Goal: Task Accomplishment & Management: Complete application form

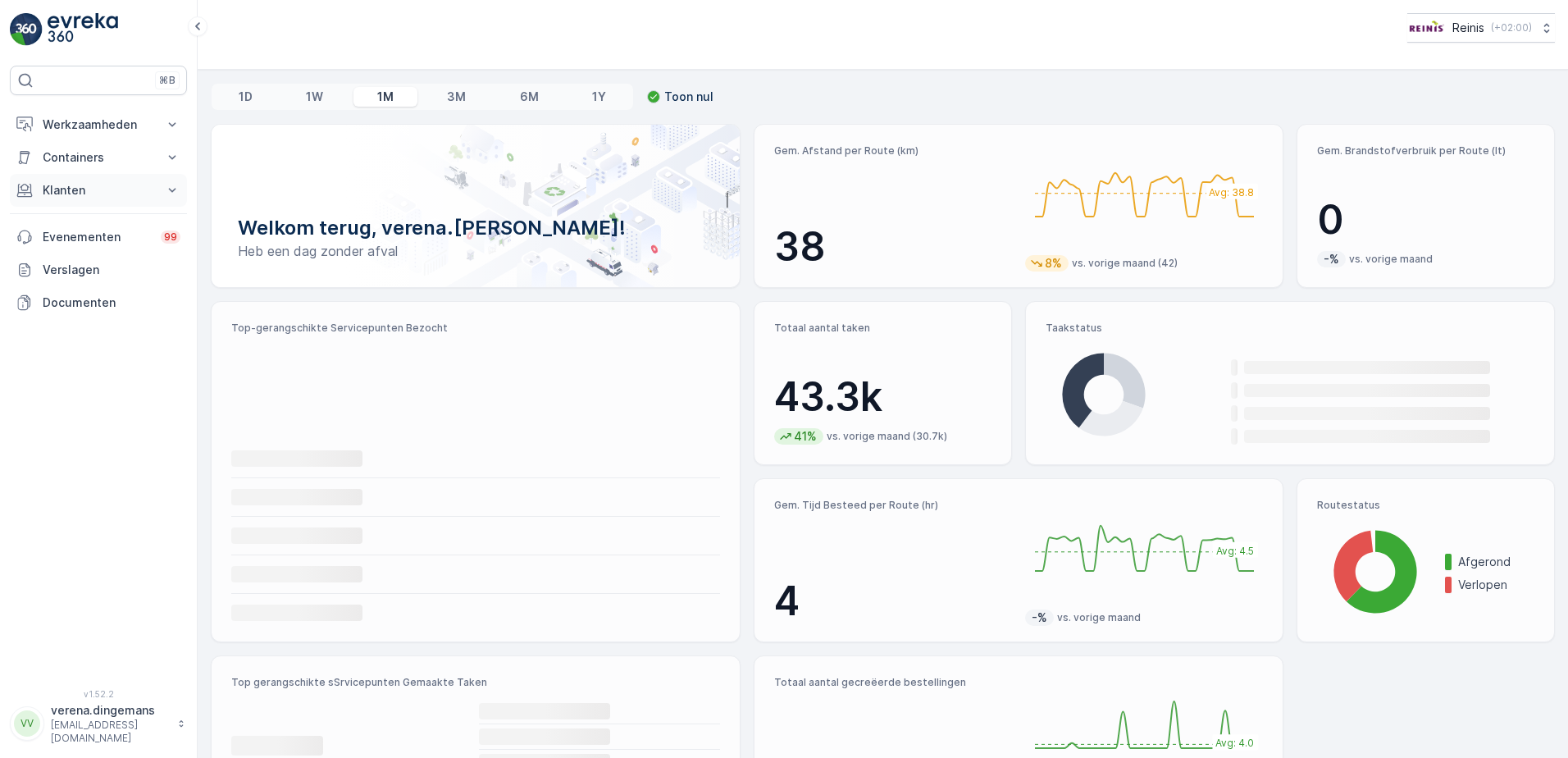
click at [103, 189] on p "Klanten" at bounding box center [98, 190] width 111 height 17
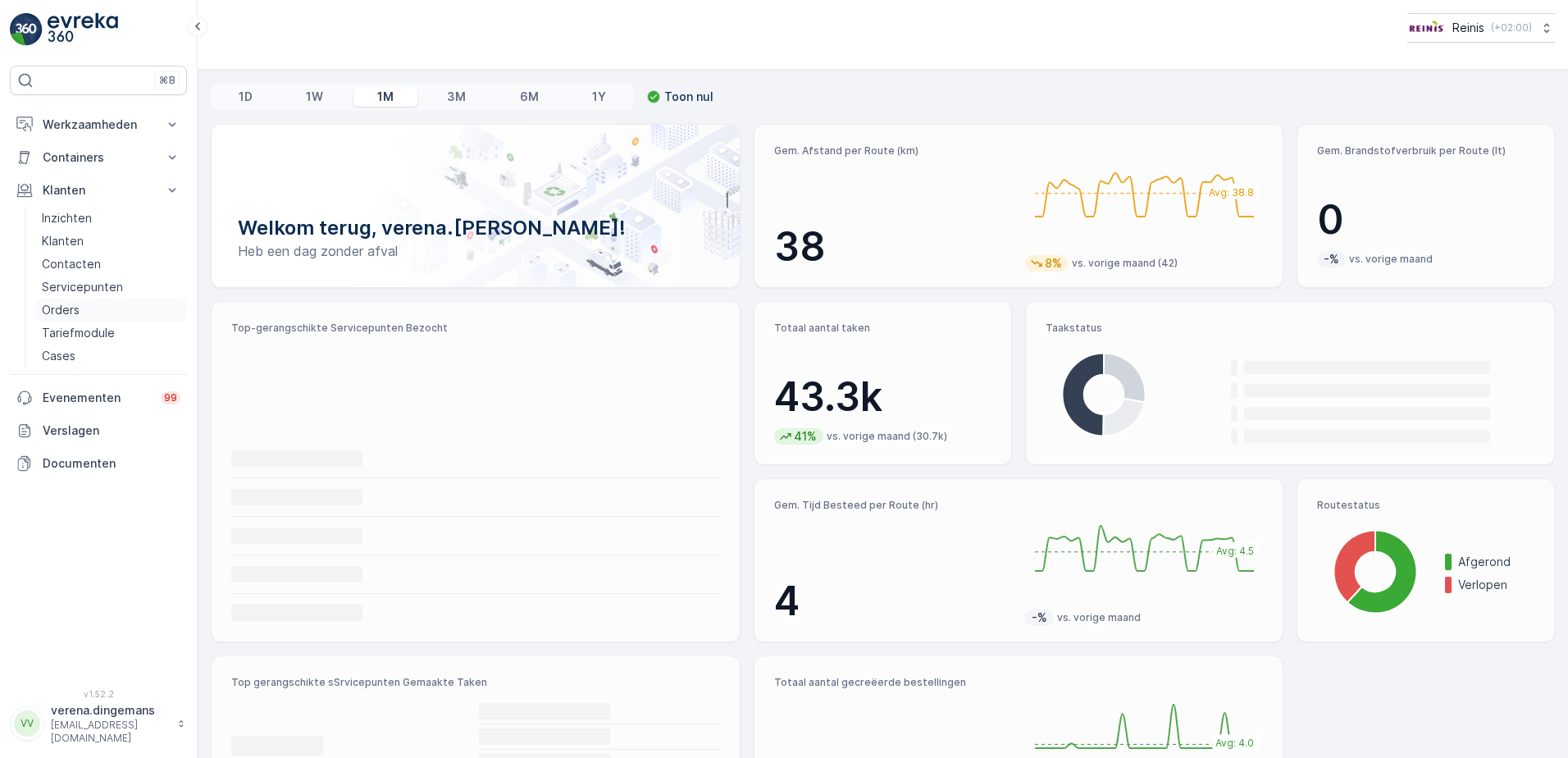
click at [56, 311] on p "Orders" at bounding box center [60, 310] width 38 height 17
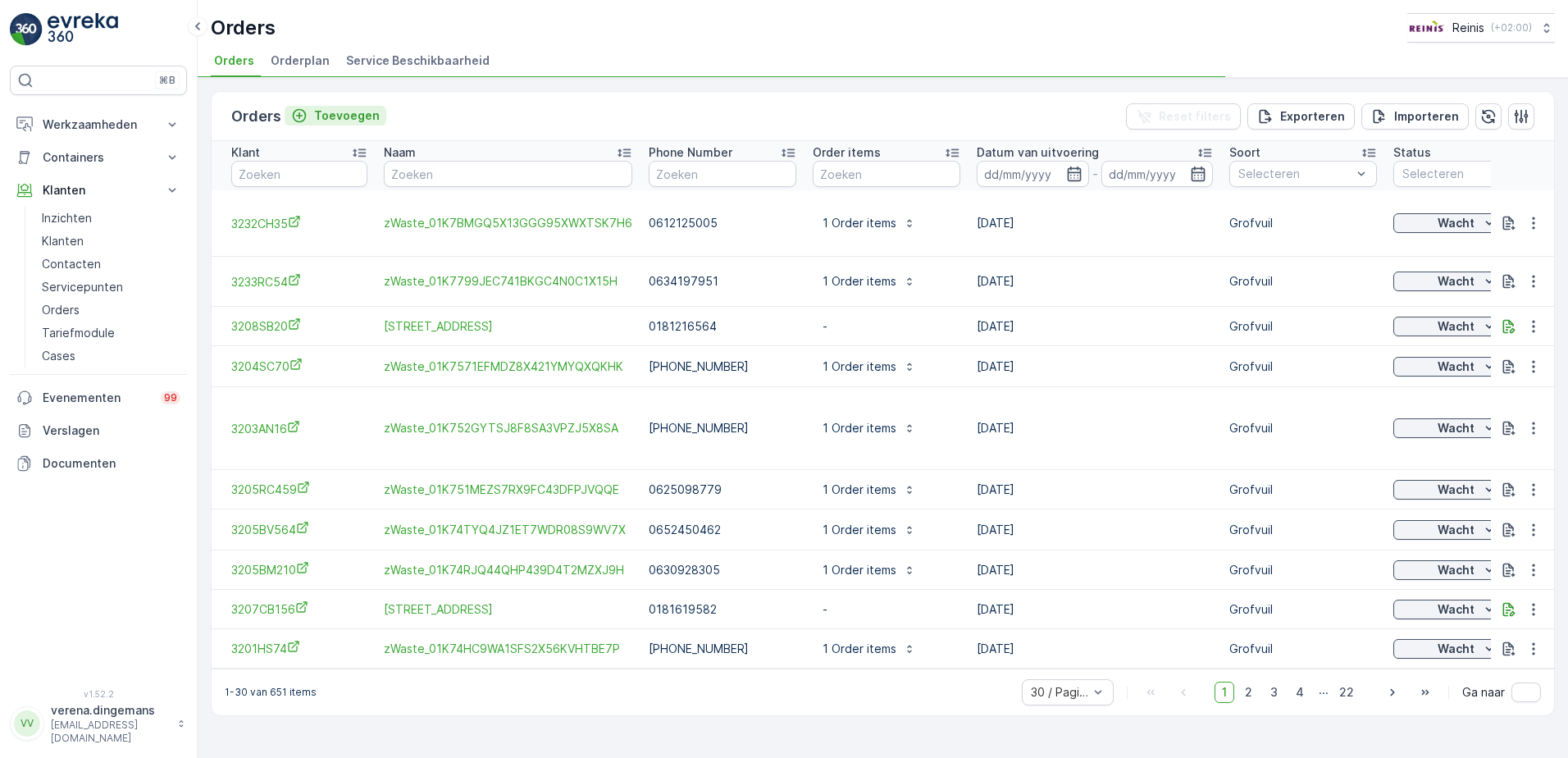
click at [337, 115] on p "Toevoegen" at bounding box center [347, 115] width 65 height 17
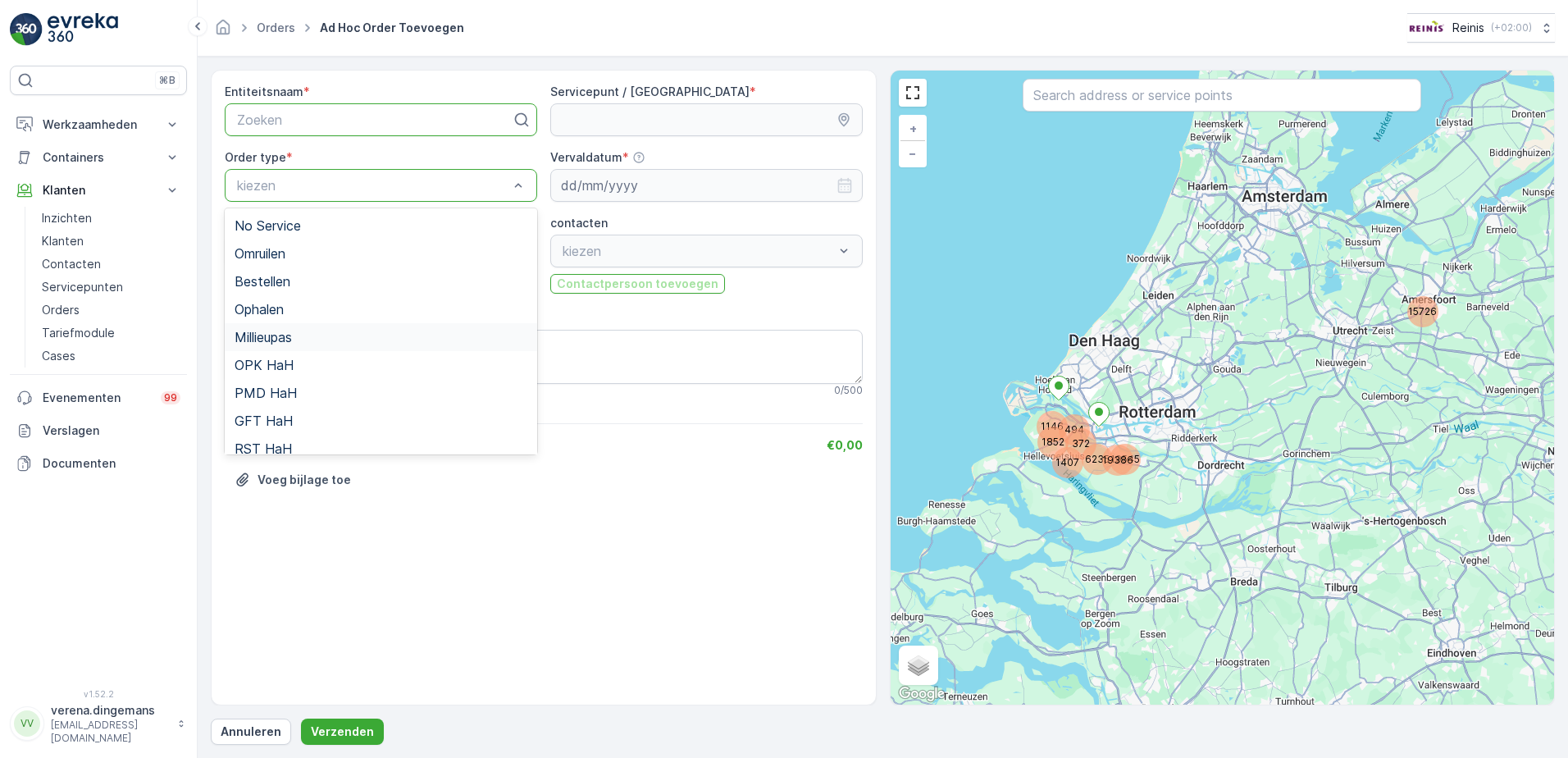
scroll to position [179, 0]
drag, startPoint x: 293, startPoint y: 403, endPoint x: 652, endPoint y: 299, distance: 373.8
click at [292, 403] on div "Grofvuil" at bounding box center [380, 409] width 293 height 15
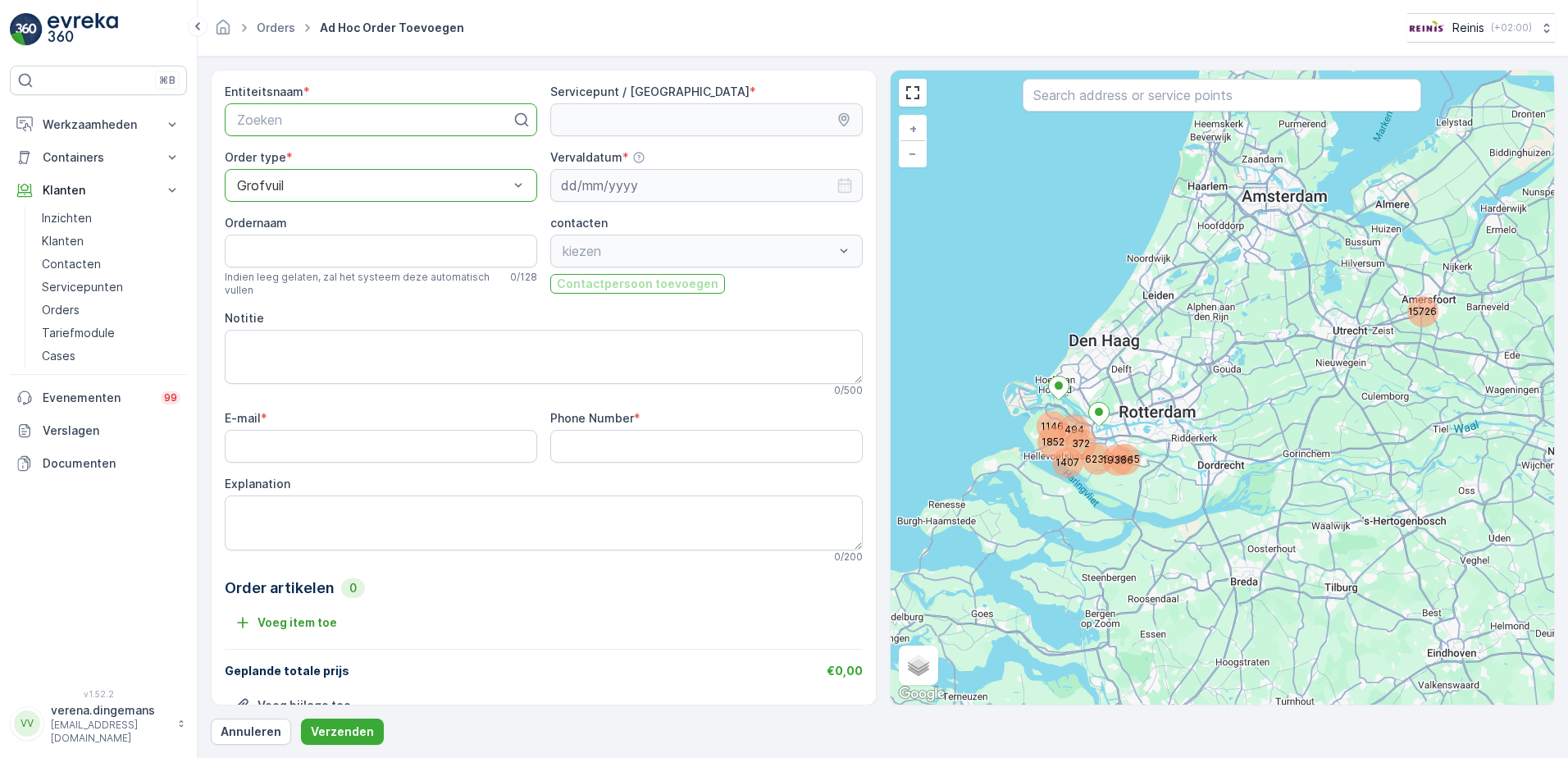
drag, startPoint x: 368, startPoint y: 100, endPoint x: 365, endPoint y: 117, distance: 17.3
click at [367, 101] on div "Entiteitsnaam * Zoeken" at bounding box center [381, 109] width 312 height 53
click at [366, 122] on div at bounding box center [374, 119] width 278 height 15
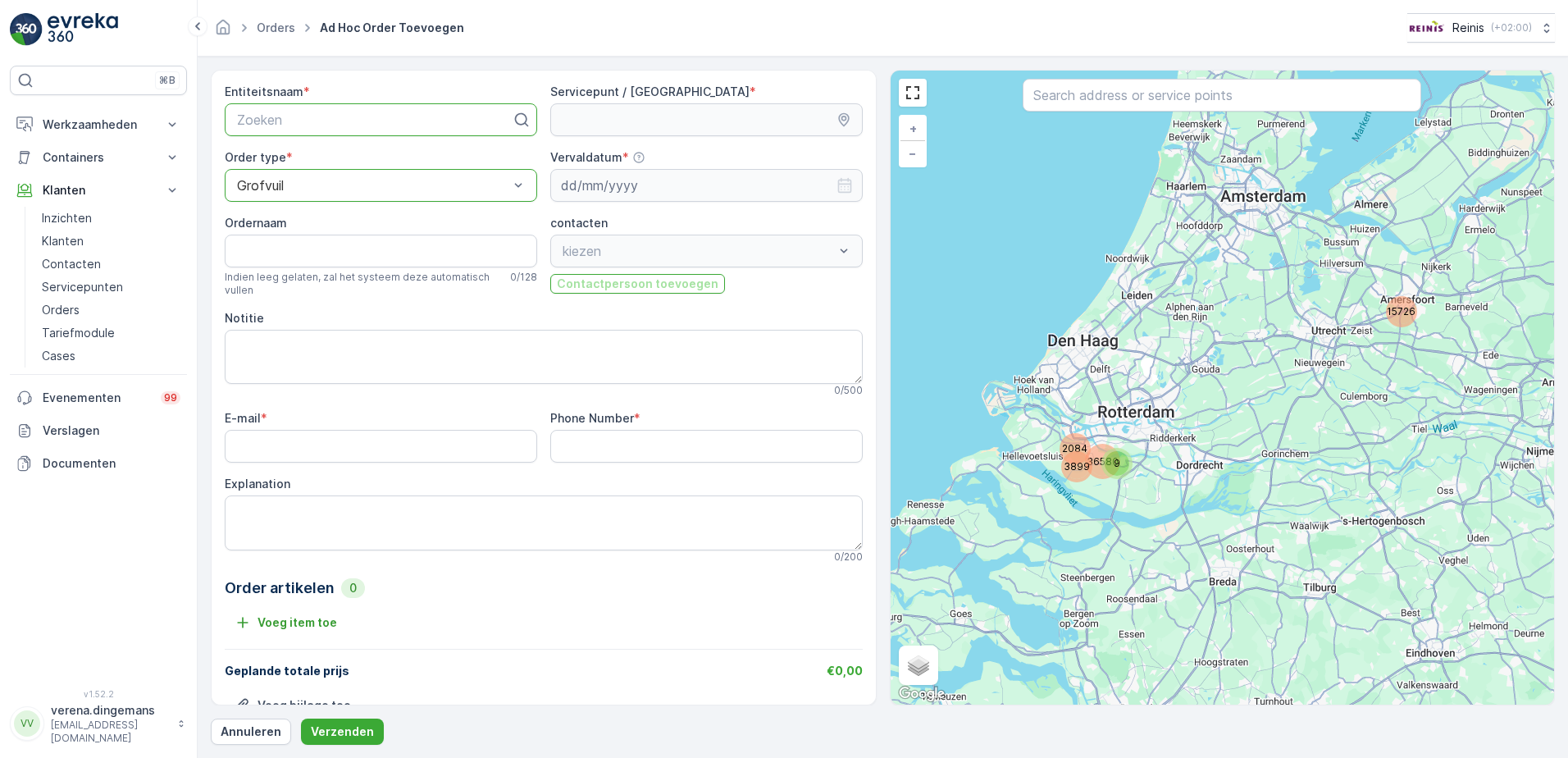
click at [352, 122] on div at bounding box center [374, 119] width 278 height 15
click at [334, 119] on div at bounding box center [374, 119] width 278 height 15
type input "3209bt7"
click at [258, 161] on span "3209BT7" at bounding box center [263, 160] width 58 height 15
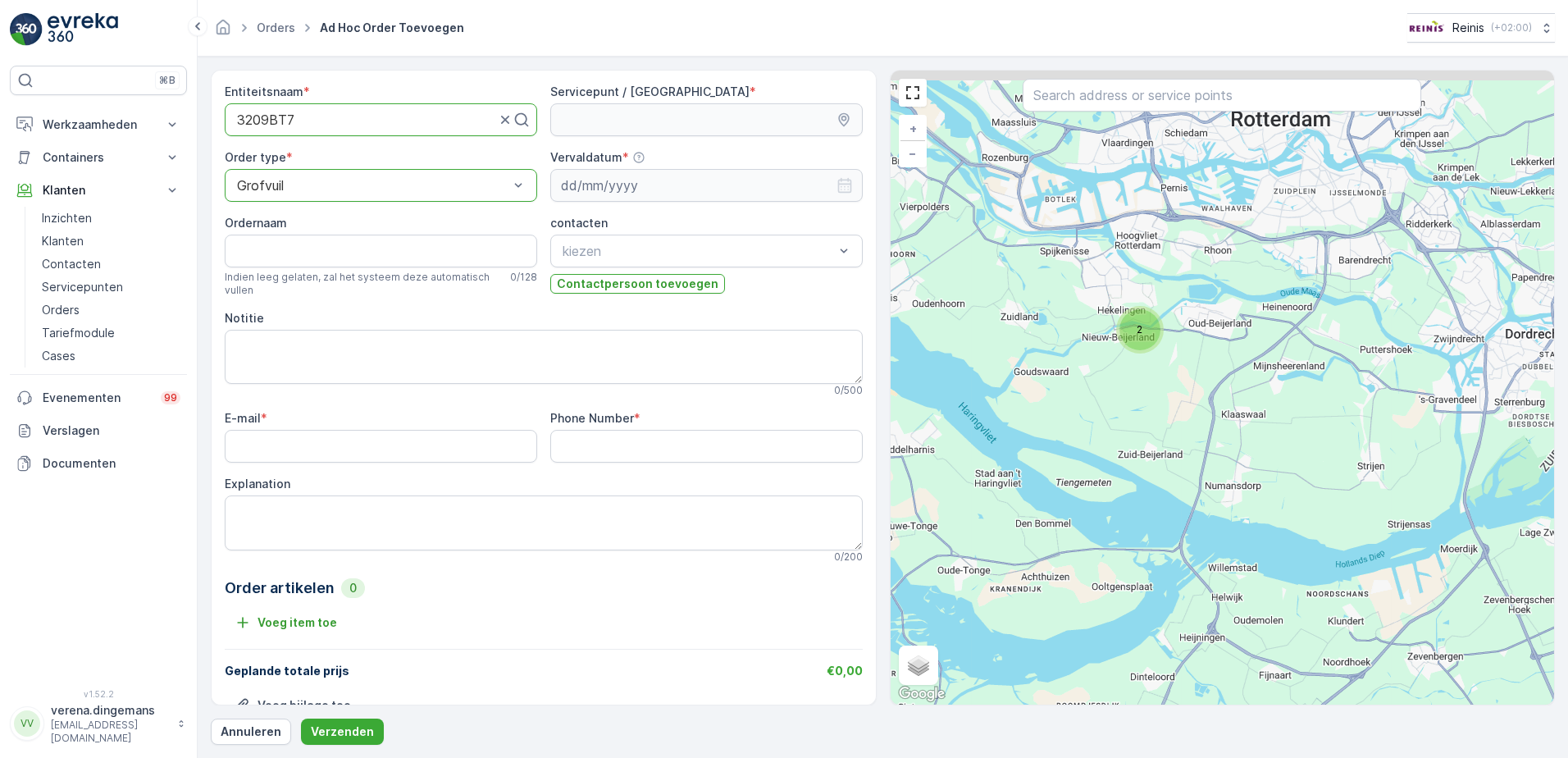
drag, startPoint x: 1106, startPoint y: 268, endPoint x: 1157, endPoint y: 353, distance: 99.1
click at [1157, 353] on div "2 + − Satelliet stappenplan Terrein Hybride Leaflet Sneltoetsen Kaartgegevens K…" at bounding box center [1223, 387] width 664 height 634
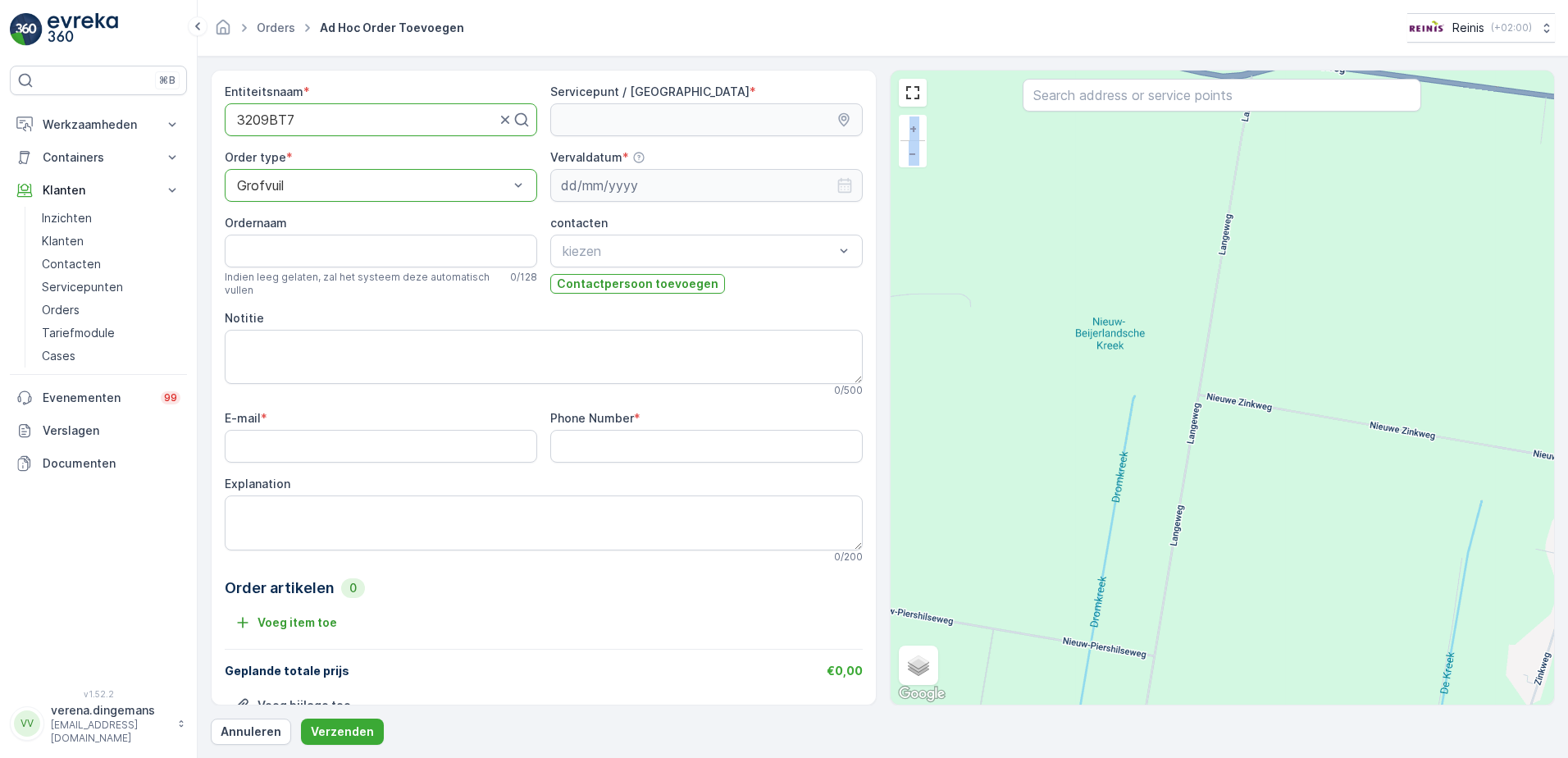
drag, startPoint x: 1043, startPoint y: 280, endPoint x: 1277, endPoint y: 642, distance: 431.0
click at [1277, 642] on div "+ − Satelliet stappenplan Terrein Hybride Leaflet Sneltoetsen Kaartgegevens Kaa…" at bounding box center [1223, 387] width 664 height 634
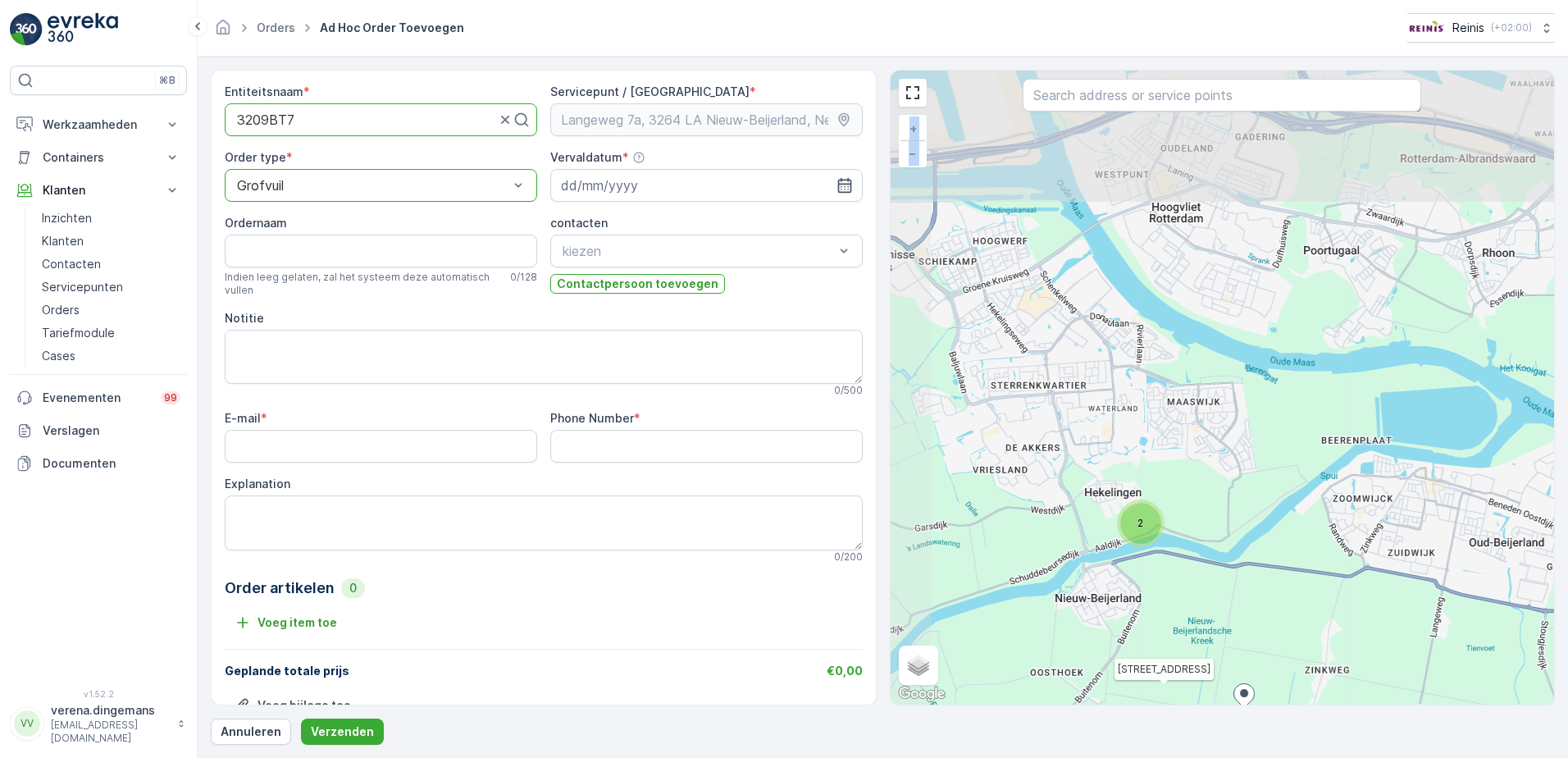
drag, startPoint x: 1115, startPoint y: 448, endPoint x: 1139, endPoint y: 554, distance: 108.7
click at [1139, 554] on div "2 [STREET_ADDRESS] + − Satelliet stappenplan Terrein Hybride Leaflet Sneltoetse…" at bounding box center [1223, 387] width 664 height 634
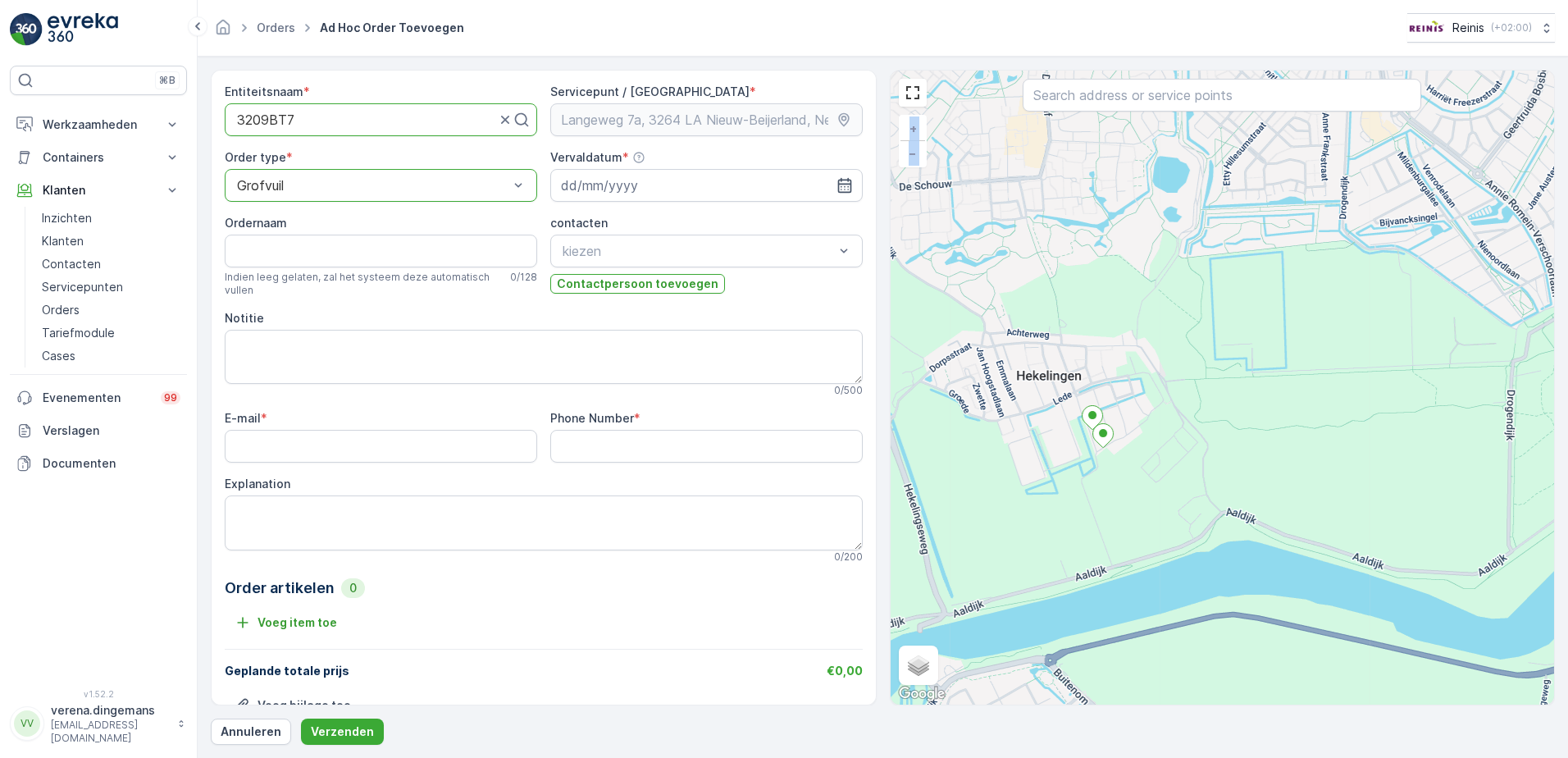
drag, startPoint x: 1064, startPoint y: 405, endPoint x: 1082, endPoint y: 470, distance: 67.4
click at [1082, 470] on div "[STREET_ADDRESS] + − Satelliet stappenplan Terrein Hybride Leaflet Sneltoetsen …" at bounding box center [1223, 387] width 664 height 634
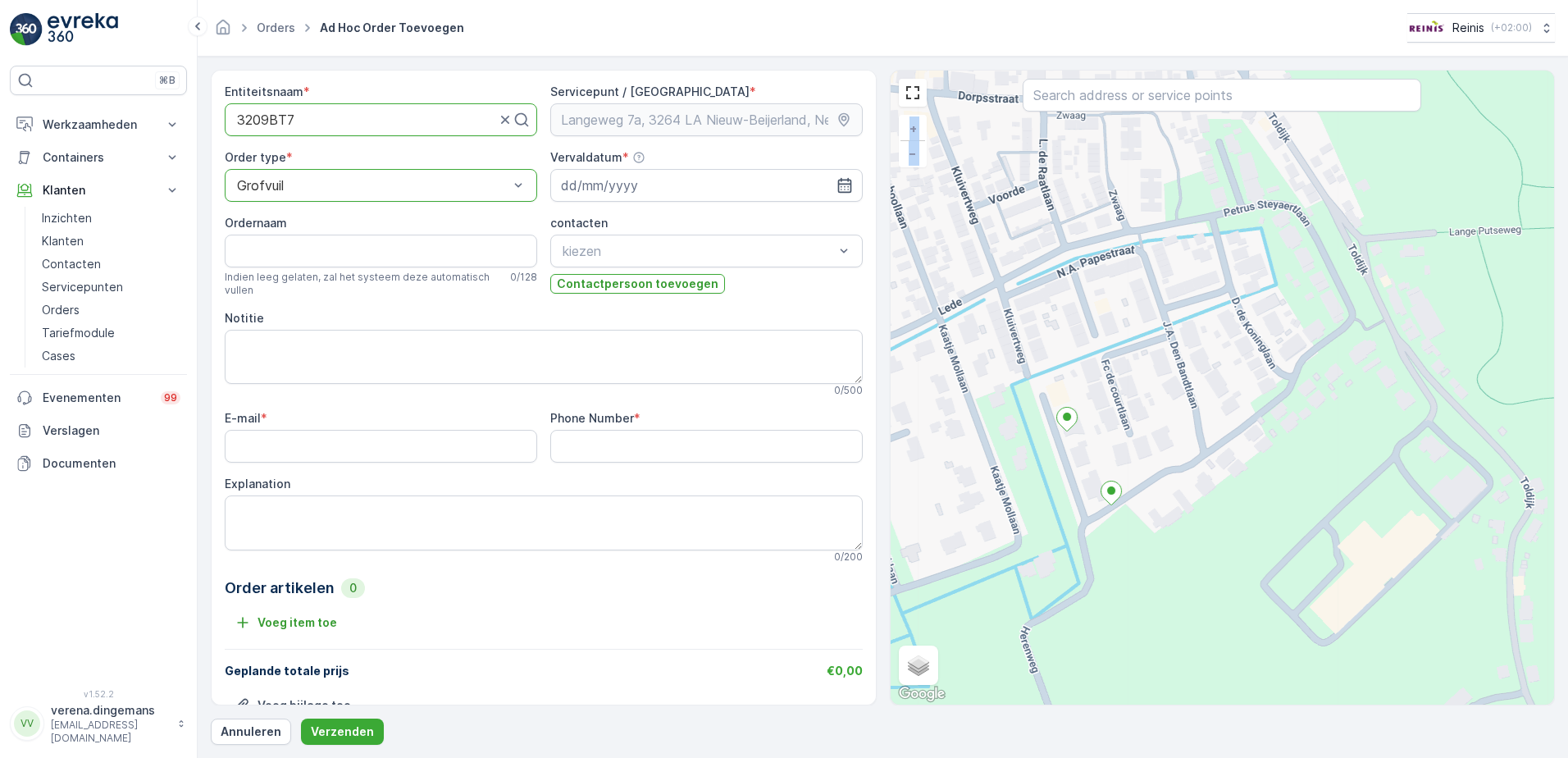
drag, startPoint x: 1054, startPoint y: 424, endPoint x: 1058, endPoint y: 440, distance: 16.5
click at [1058, 440] on div "[STREET_ADDRESS] + − Satelliet stappenplan Terrein Hybride Leaflet Sneltoetsen …" at bounding box center [1223, 387] width 664 height 634
click at [1115, 513] on div "[STREET_ADDRESS] + − Satelliet stappenplan Terrein Hybride Leaflet Sneltoetsen …" at bounding box center [1223, 387] width 664 height 634
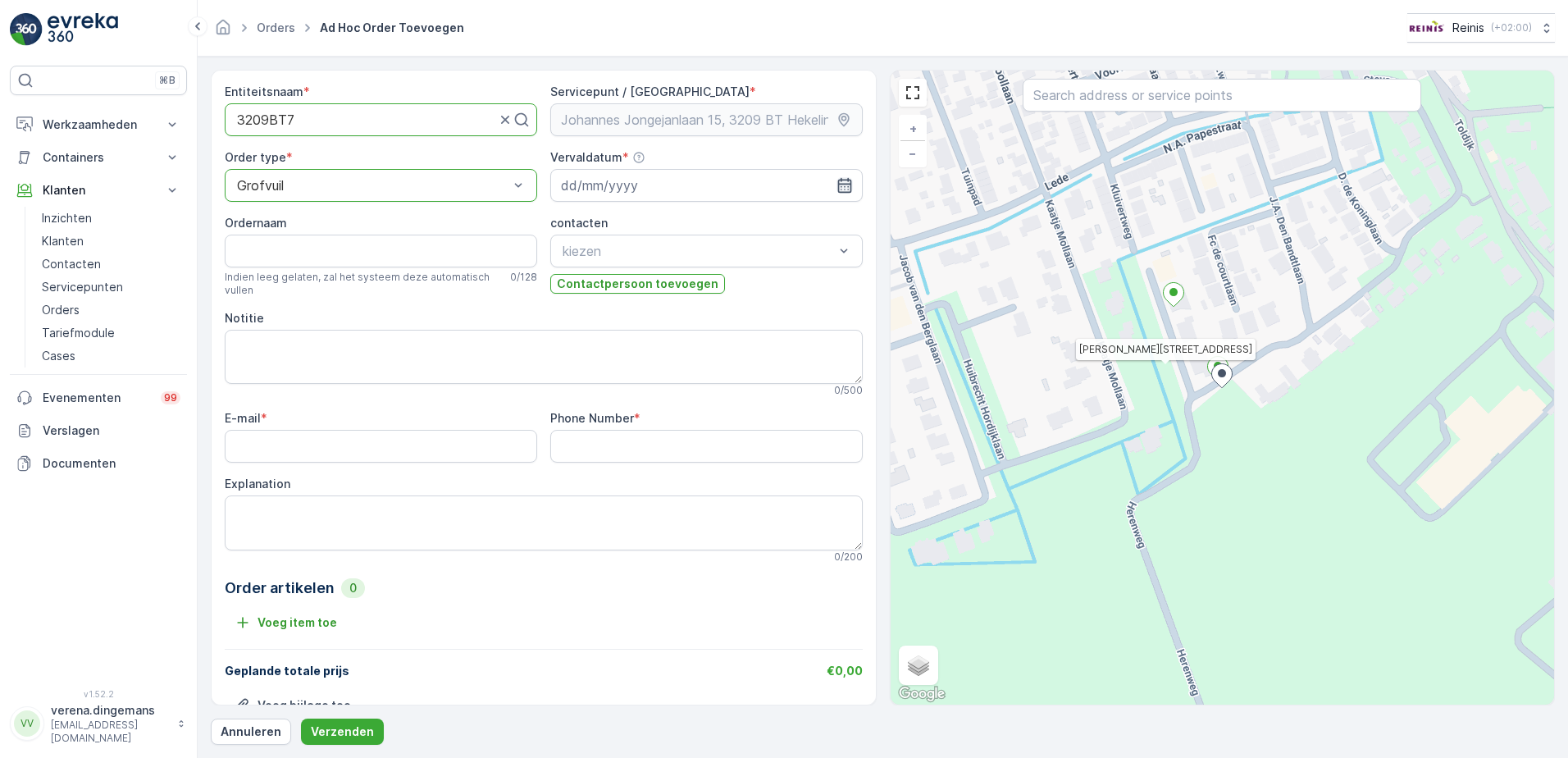
click at [838, 186] on icon "button" at bounding box center [844, 186] width 17 height 17
